Goal: Information Seeking & Learning: Learn about a topic

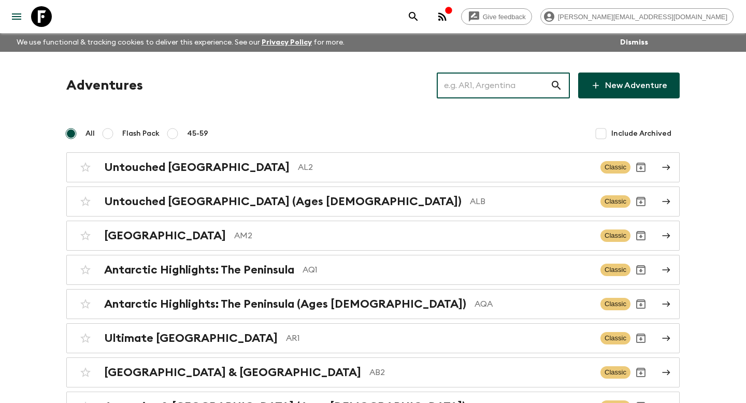
click at [521, 84] on input "text" at bounding box center [493, 85] width 113 height 29
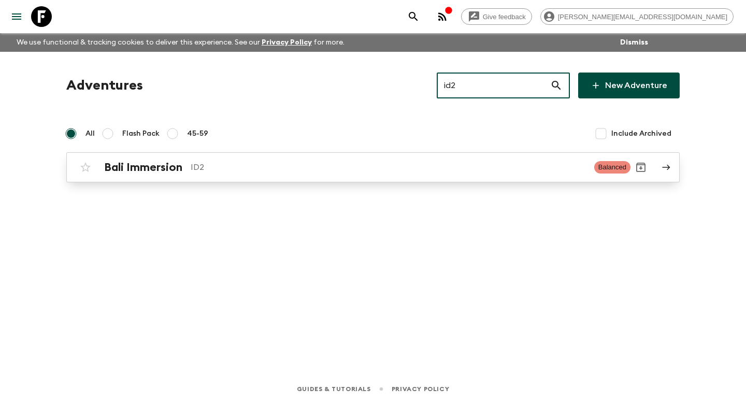
type input "id2"
click at [353, 166] on p "ID2" at bounding box center [388, 167] width 395 height 12
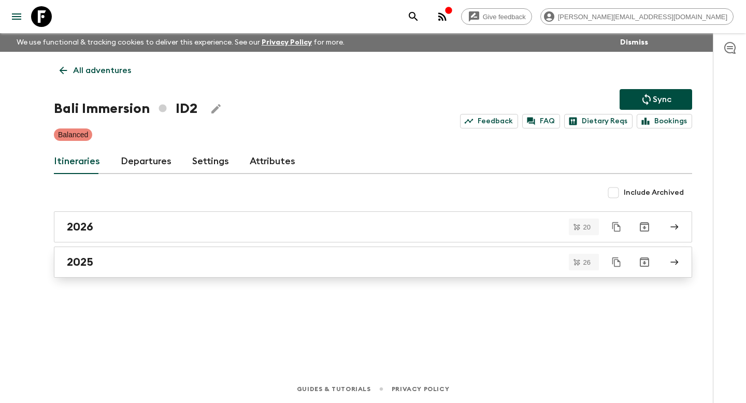
click at [241, 253] on link "2025" at bounding box center [373, 262] width 638 height 31
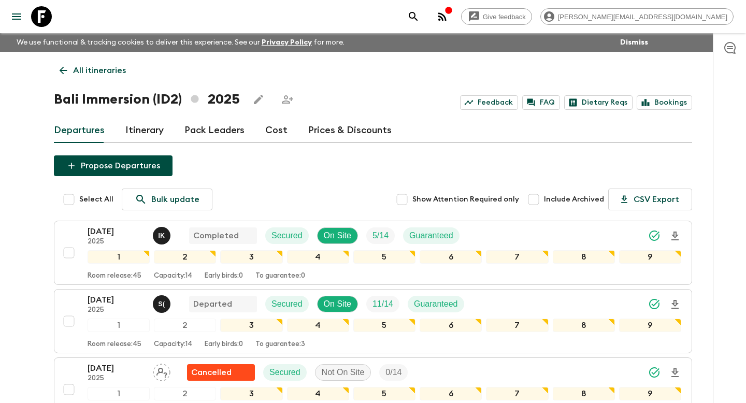
click at [154, 136] on link "Itinerary" at bounding box center [144, 130] width 38 height 25
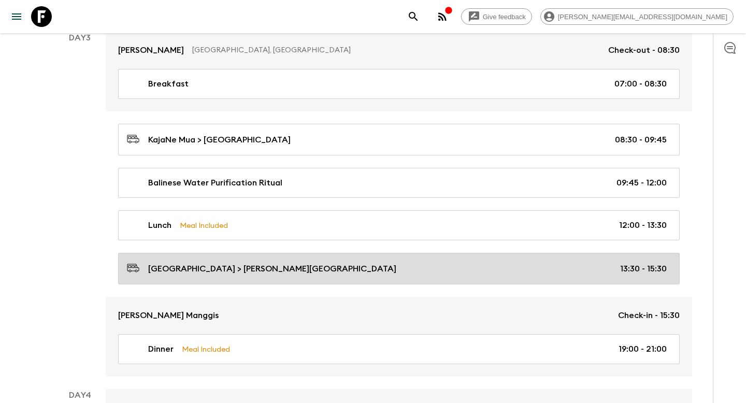
scroll to position [776, 0]
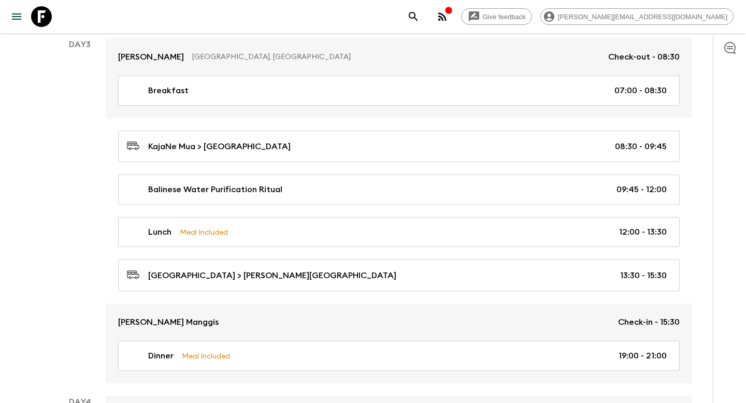
click at [256, 168] on div "Kajane Mua Bali, [GEOGRAPHIC_DATA] Check-out - 08:30 Breakfast 07:00 - 08:30 Ka…" at bounding box center [399, 210] width 586 height 345
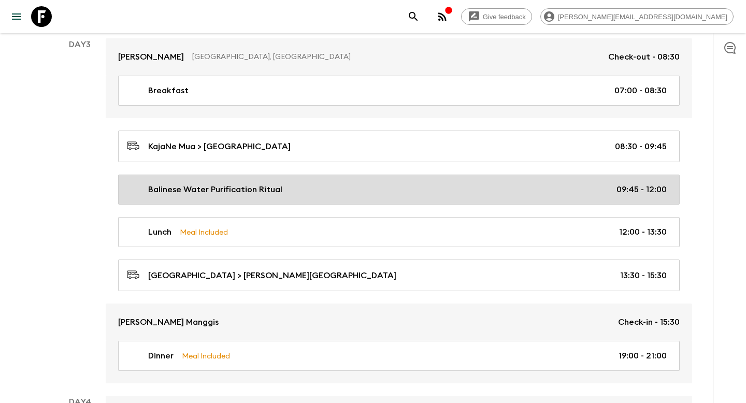
click at [255, 188] on p "Balinese Water Purification Ritual" at bounding box center [215, 189] width 134 height 12
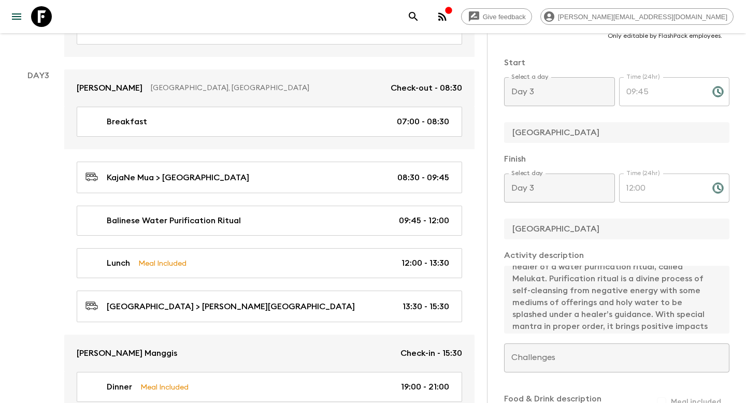
scroll to position [48, 0]
